Goal: Information Seeking & Learning: Learn about a topic

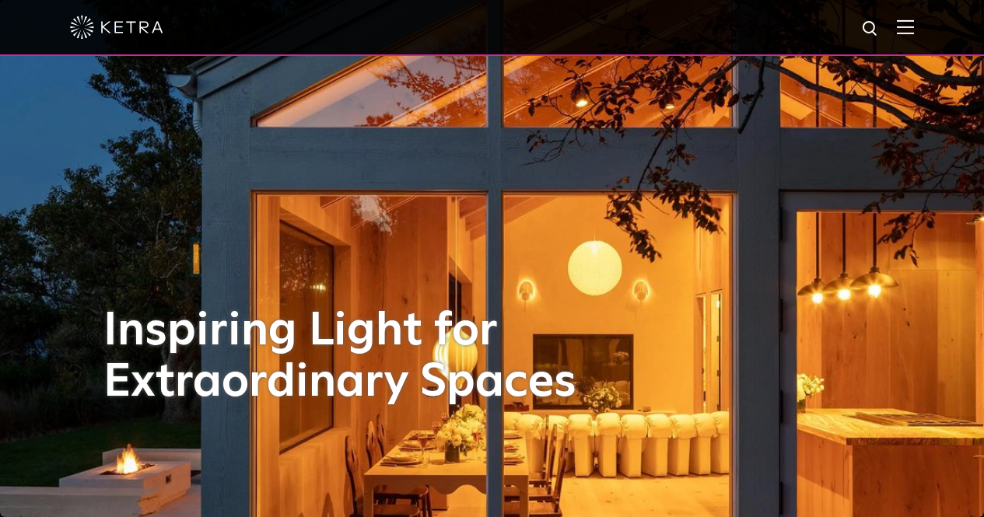
click at [911, 31] on img at bounding box center [905, 26] width 17 height 15
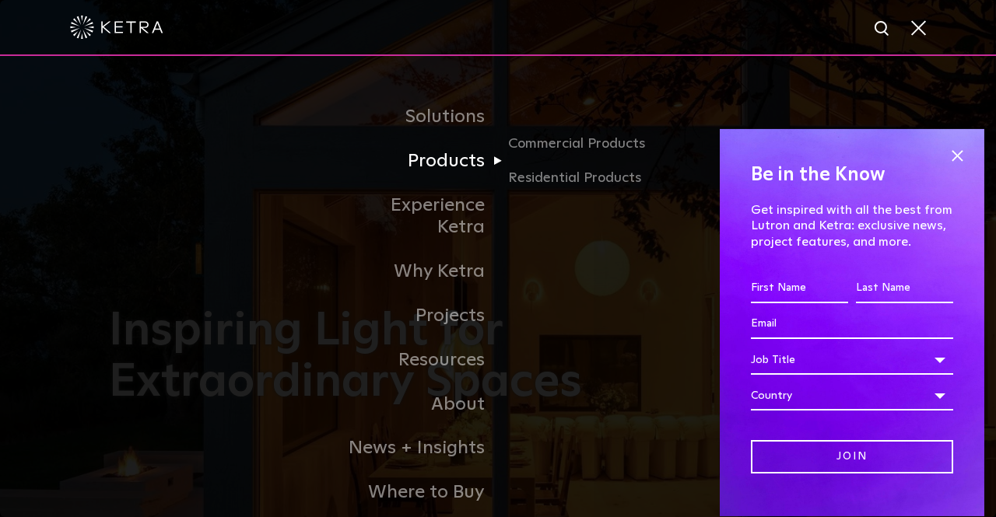
click at [454, 165] on link "Products" at bounding box center [417, 161] width 159 height 44
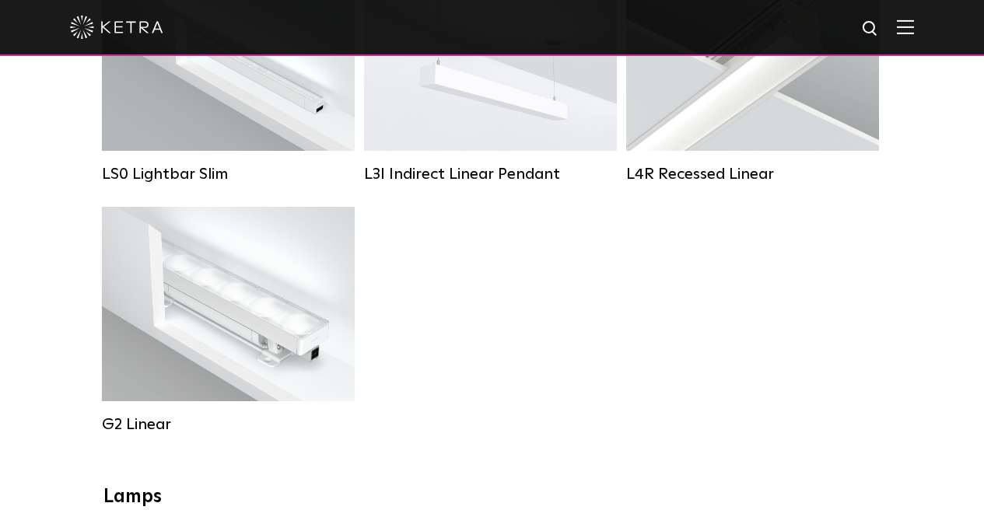
scroll to position [856, 0]
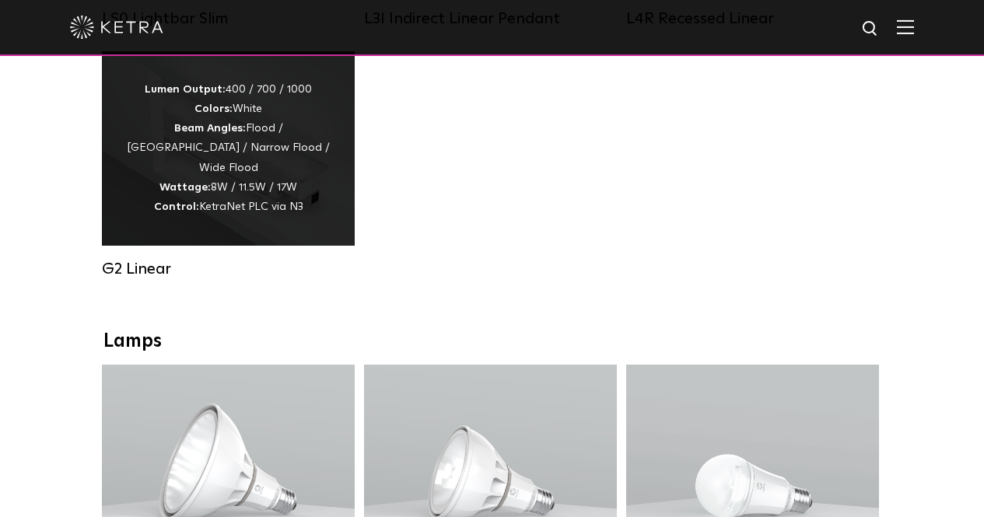
click at [127, 184] on div "Lumen Output: 400 / 700 / 1000 Colors: White Beam Angles: Flood / [GEOGRAPHIC_D…" at bounding box center [228, 148] width 206 height 137
